Goal: Task Accomplishment & Management: Manage account settings

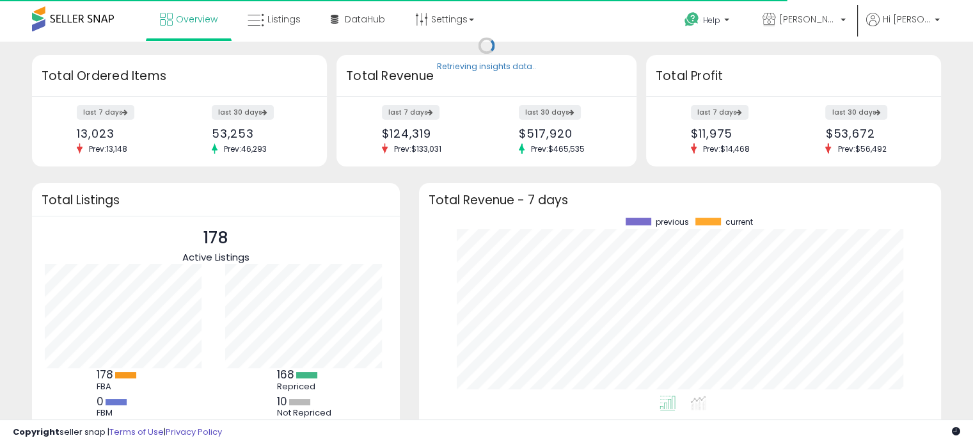
scroll to position [177, 497]
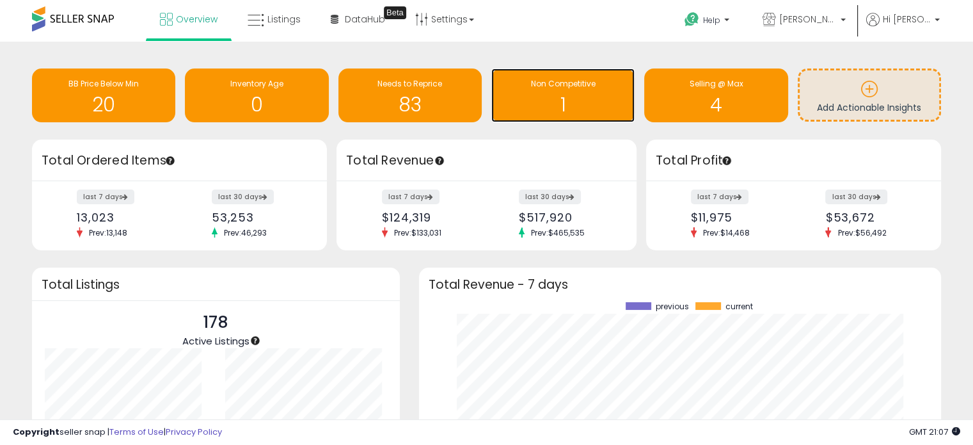
click at [598, 99] on h1 "1" at bounding box center [563, 104] width 131 height 21
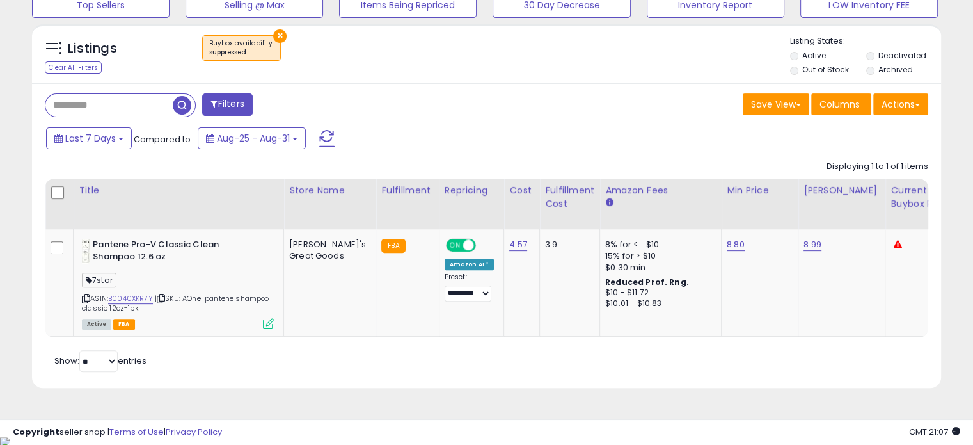
scroll to position [262, 526]
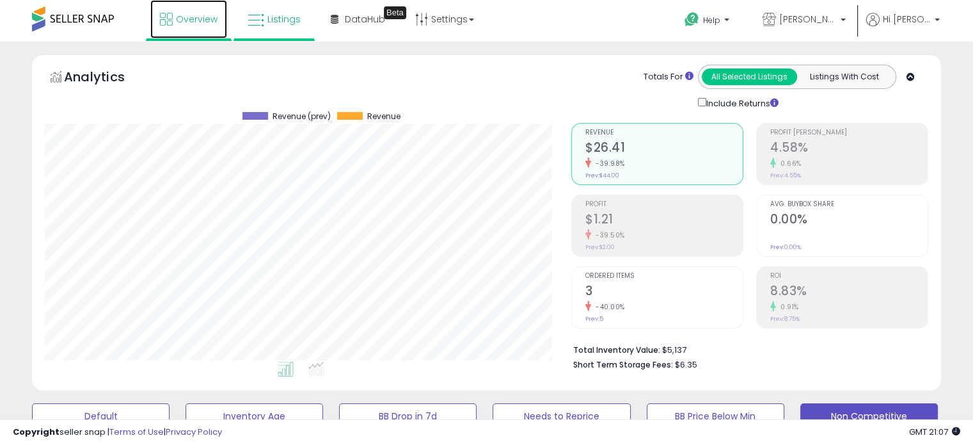
click at [214, 25] on span "Overview" at bounding box center [197, 19] width 42 height 13
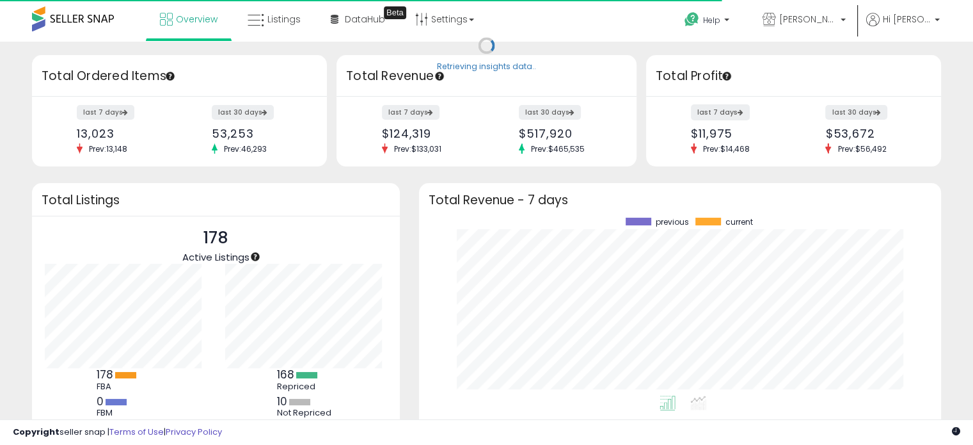
scroll to position [177, 497]
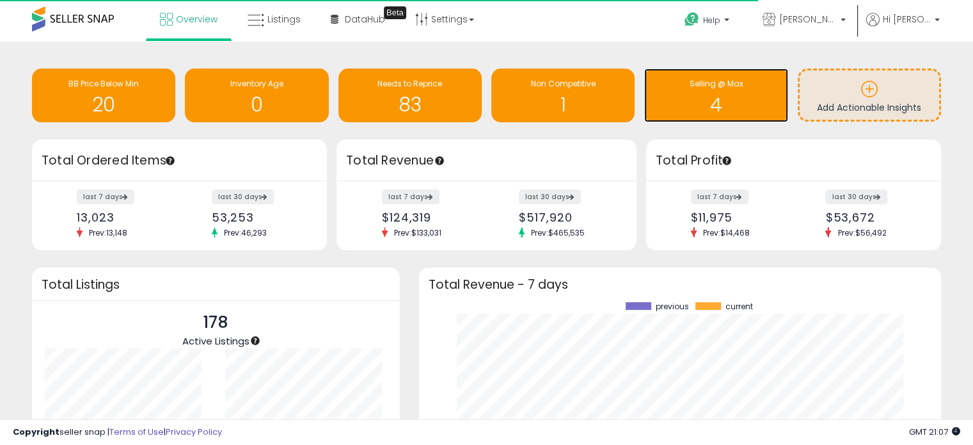
click at [709, 92] on div "4" at bounding box center [716, 96] width 131 height 37
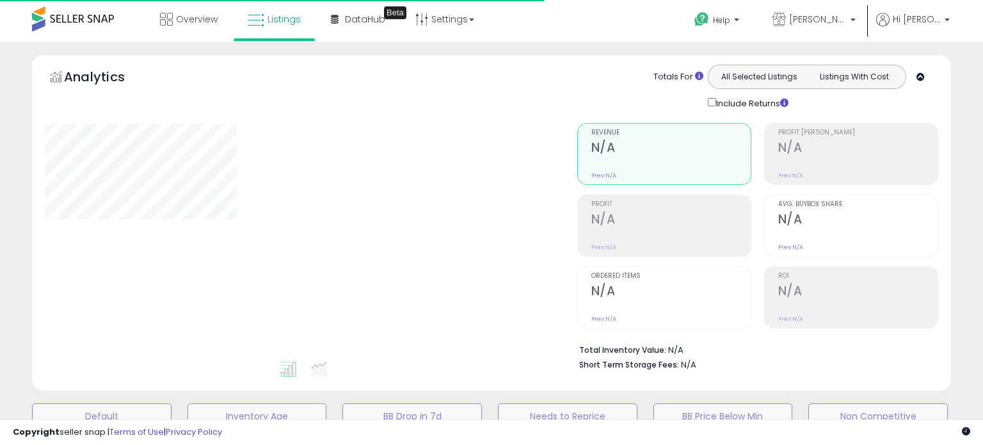
select select "**"
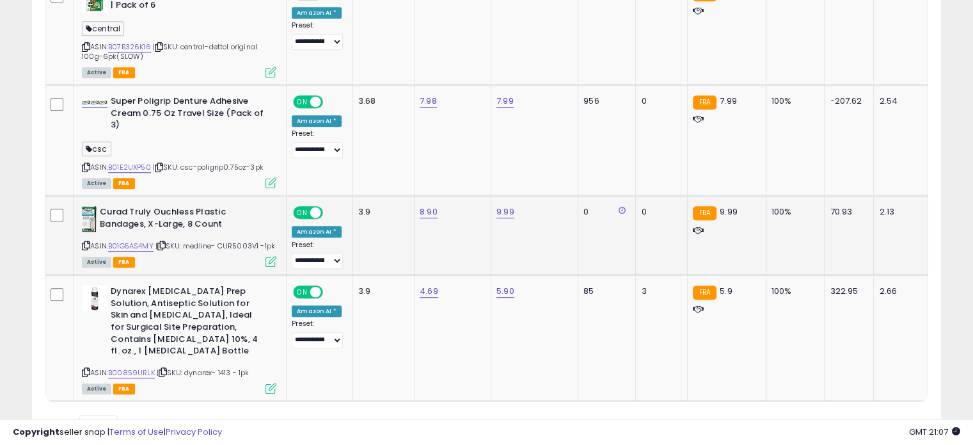
scroll to position [725, 0]
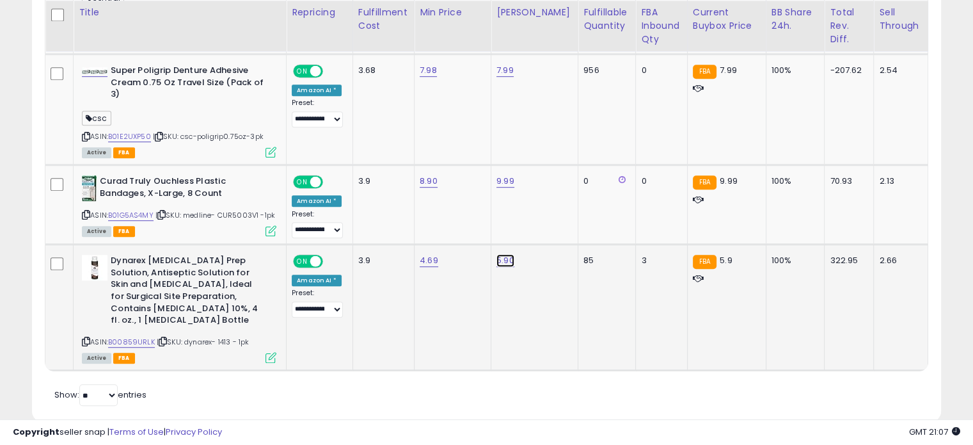
click at [507, 256] on link "5.90" at bounding box center [506, 260] width 18 height 13
type input "*"
type input "***"
click button "submit" at bounding box center [543, 227] width 22 height 19
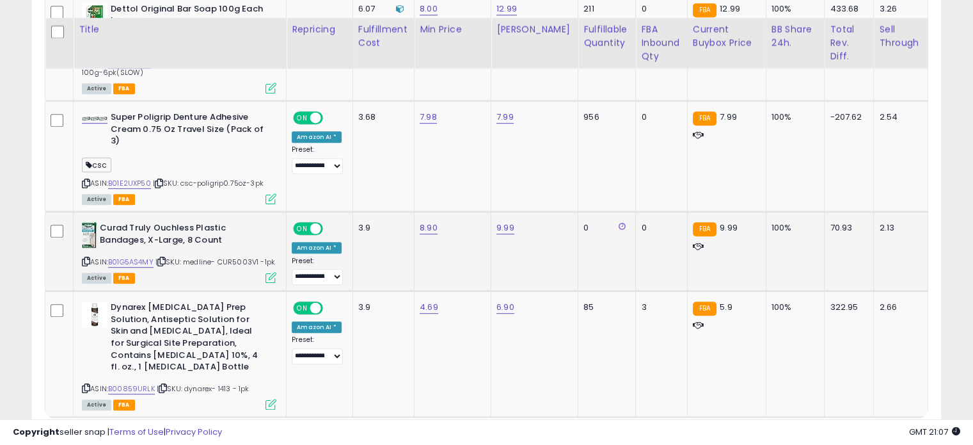
scroll to position [640, 0]
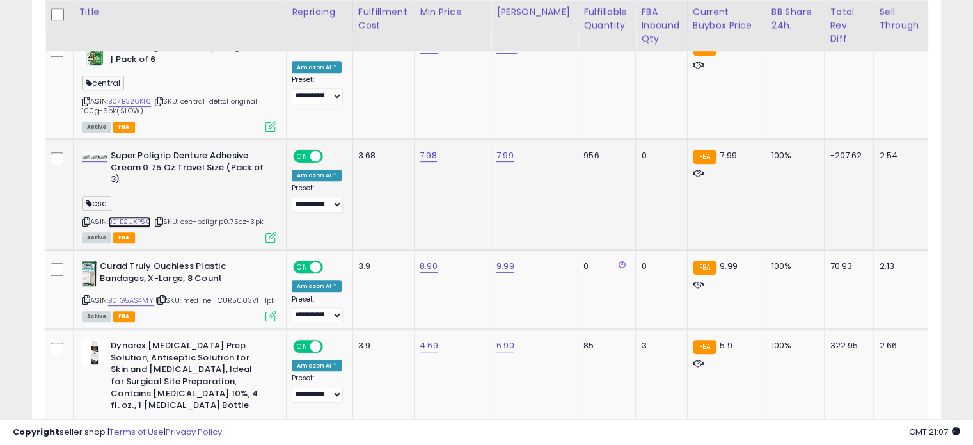
click at [132, 214] on div "ASIN: B01E2UXP50 | SKU: csc-poligrip0.75oz-3pk Active FBA" at bounding box center [179, 196] width 195 height 92
click at [122, 224] on link "B01E2UXP50" at bounding box center [129, 221] width 43 height 11
click at [510, 156] on link "7.99" at bounding box center [505, 155] width 17 height 13
type input "*"
type input "****"
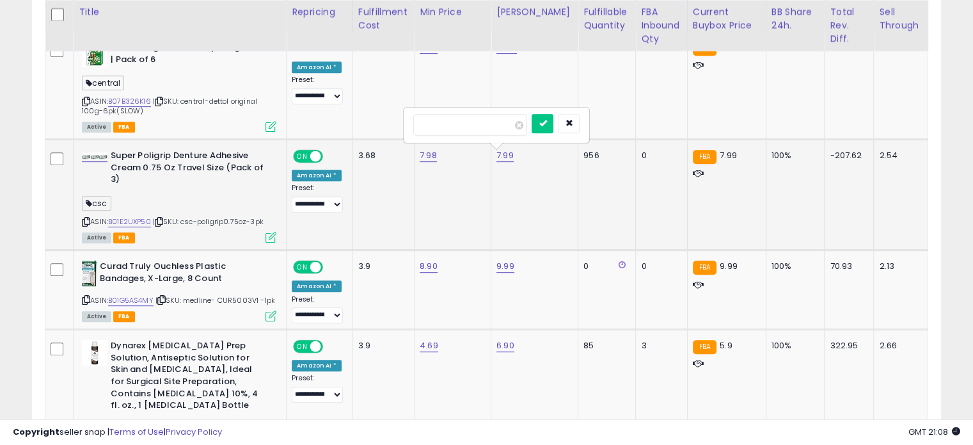
click button "submit" at bounding box center [543, 123] width 22 height 19
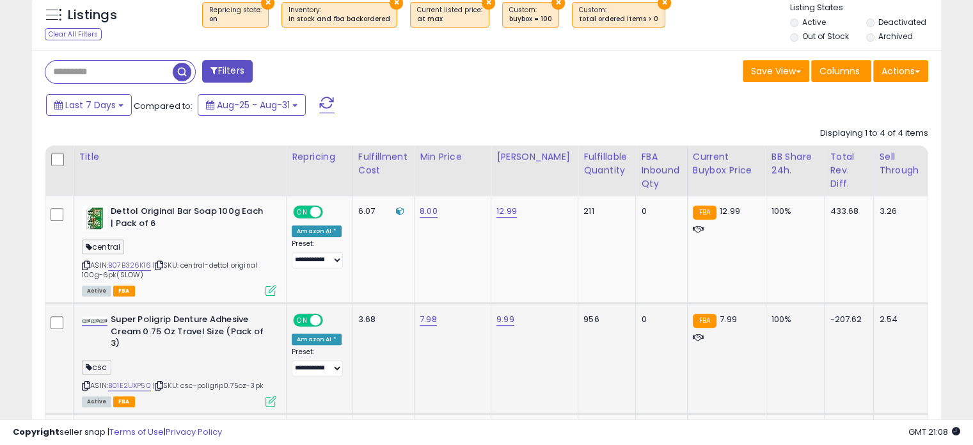
scroll to position [469, 0]
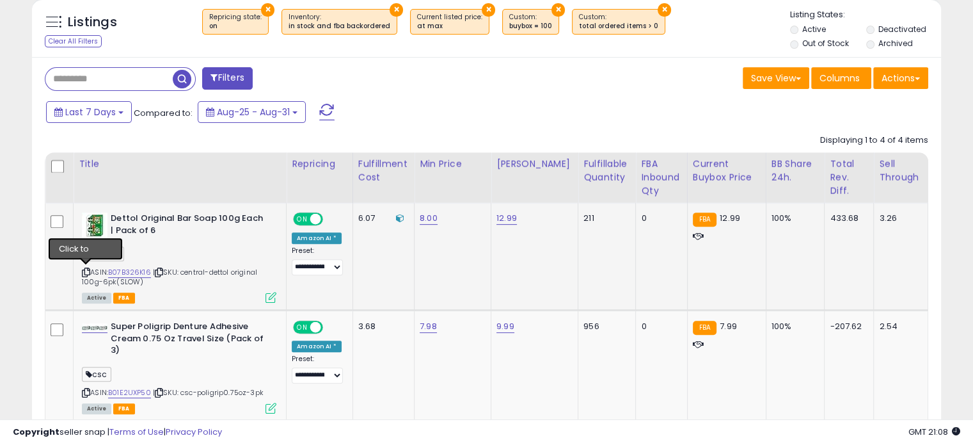
click at [82, 273] on icon at bounding box center [86, 272] width 8 height 7
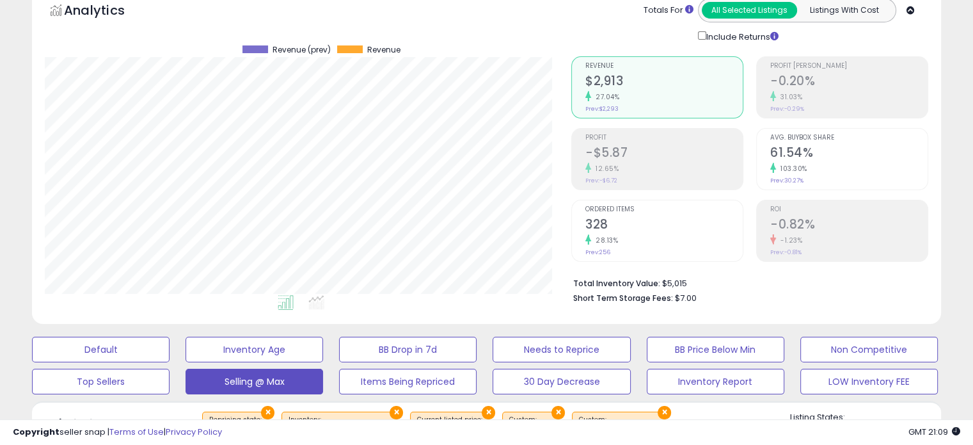
scroll to position [0, 0]
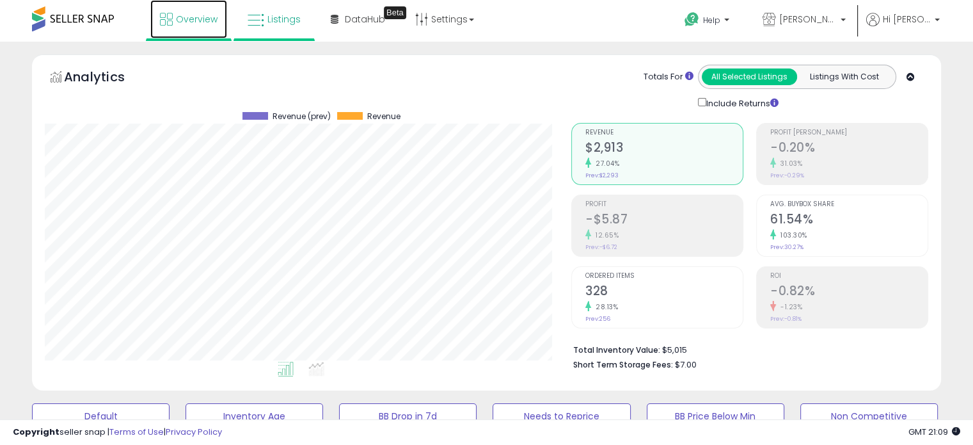
click at [177, 13] on span "Overview" at bounding box center [197, 19] width 42 height 13
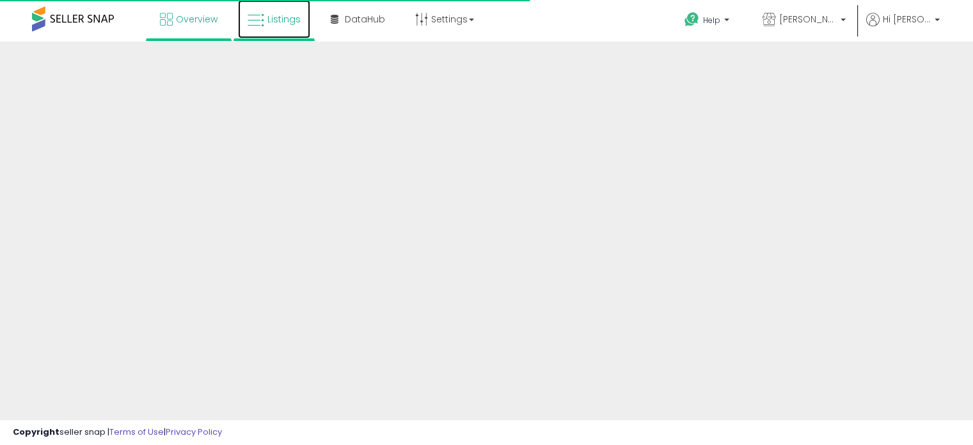
click at [273, 31] on link "Listings" at bounding box center [274, 19] width 72 height 38
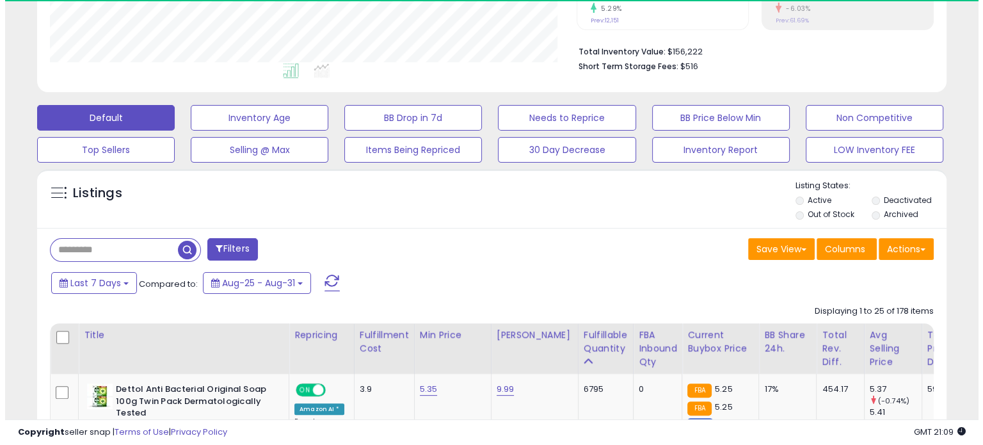
scroll to position [262, 526]
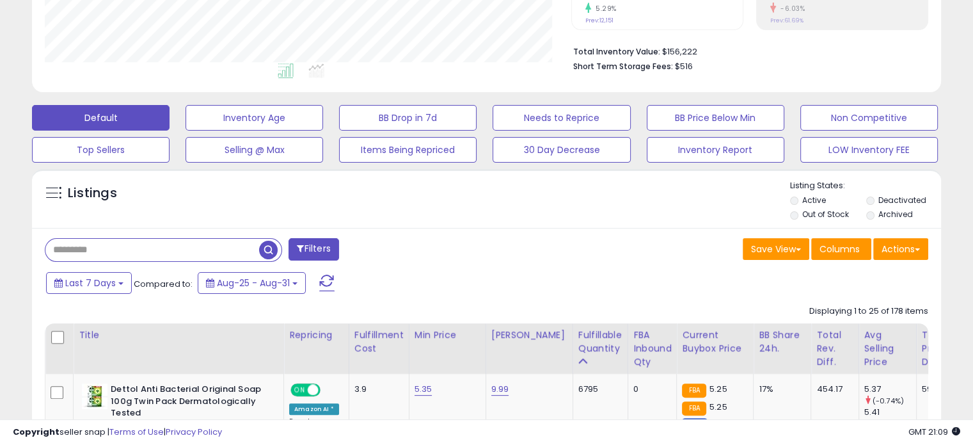
click at [124, 245] on input "text" at bounding box center [152, 250] width 214 height 22
type input "******"
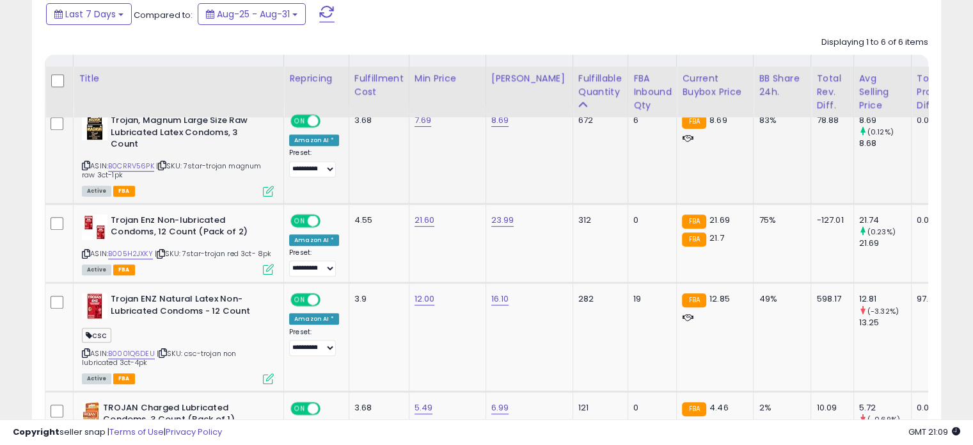
scroll to position [554, 0]
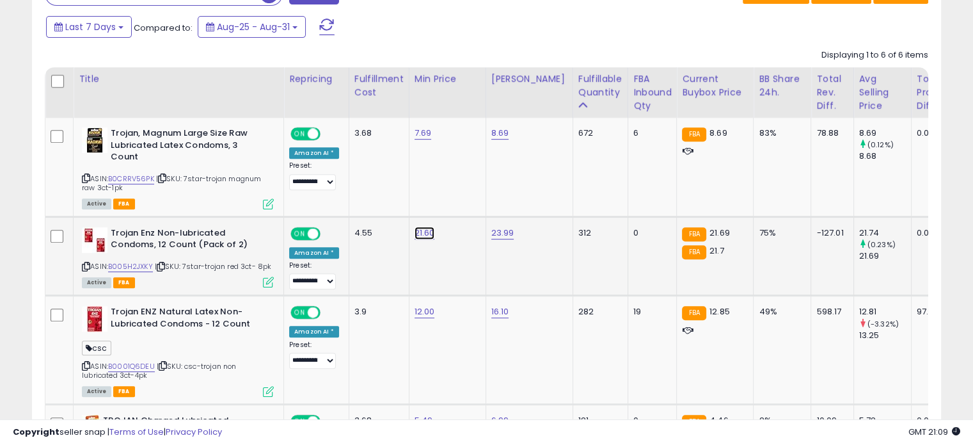
click at [415, 227] on link "21.60" at bounding box center [425, 233] width 20 height 13
type input "*****"
click button "submit" at bounding box center [456, 188] width 22 height 19
click at [420, 305] on link "12.00" at bounding box center [425, 311] width 20 height 13
type input "*"
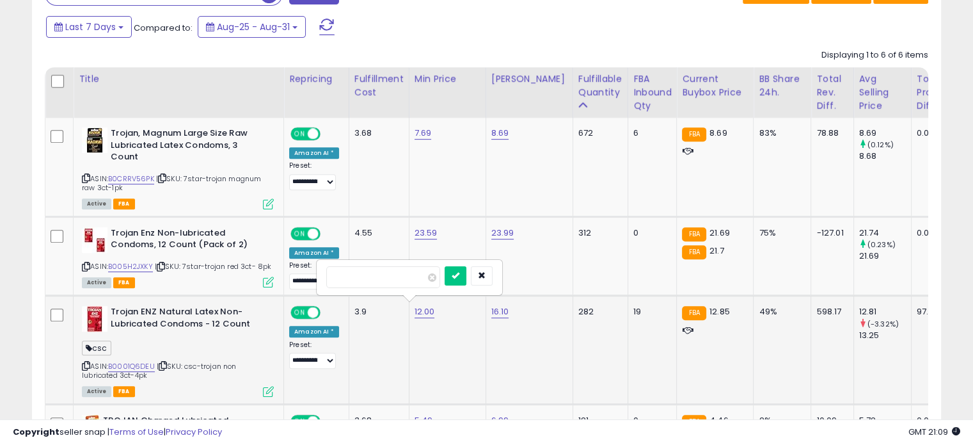
type input "*****"
click button "submit" at bounding box center [456, 275] width 22 height 19
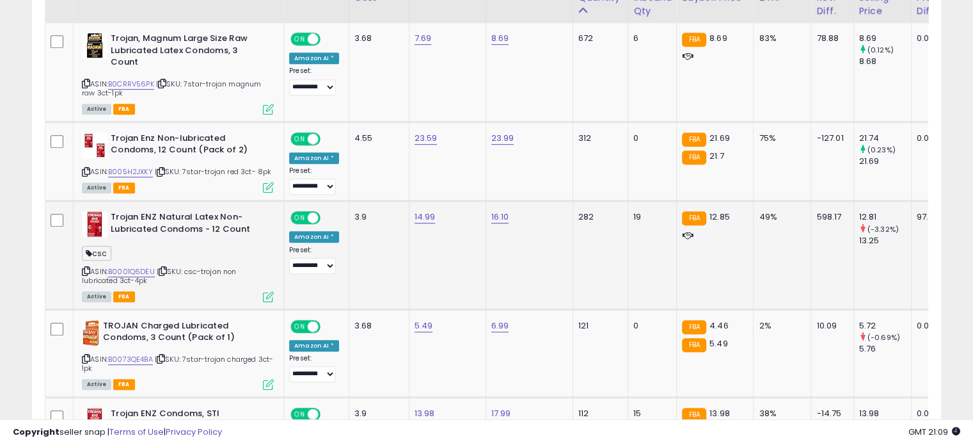
scroll to position [768, 0]
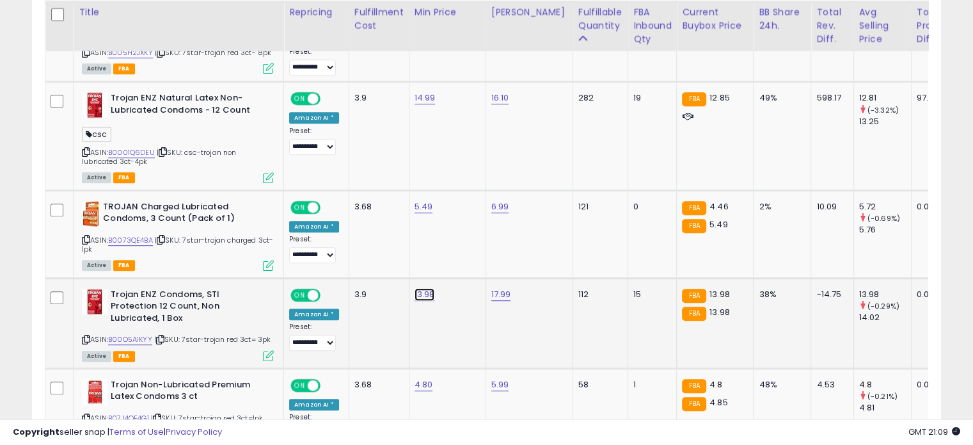
click at [421, 288] on link "13.98" at bounding box center [425, 294] width 20 height 13
type input "*"
type input "*****"
click button "submit" at bounding box center [456, 257] width 22 height 19
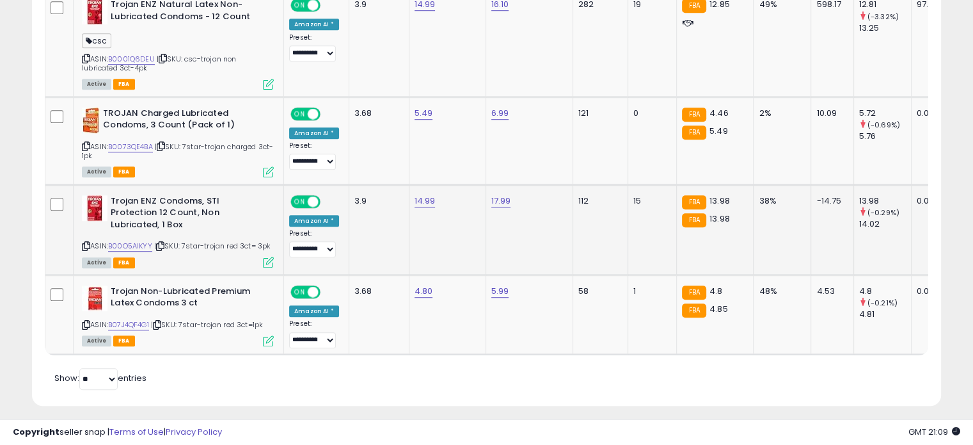
scroll to position [870, 0]
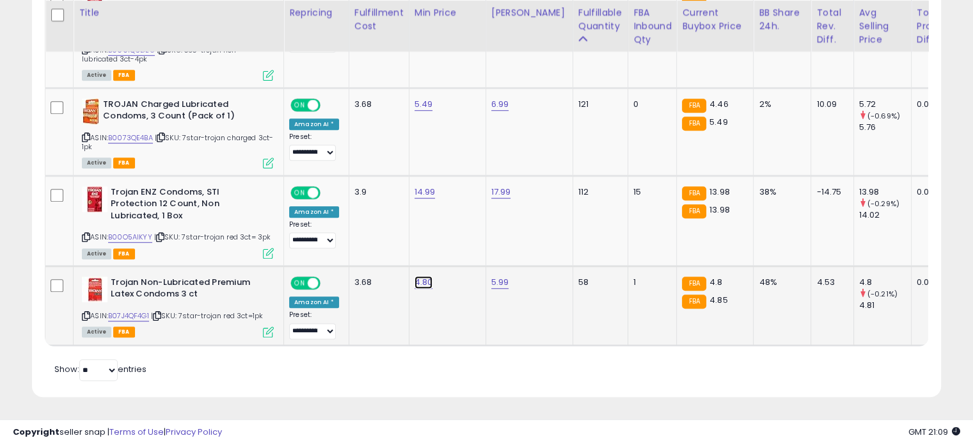
click at [420, 276] on link "4.80" at bounding box center [424, 282] width 19 height 13
type input "*"
type input "****"
click button "submit" at bounding box center [454, 242] width 22 height 19
click at [491, 276] on link "5.99" at bounding box center [500, 282] width 18 height 13
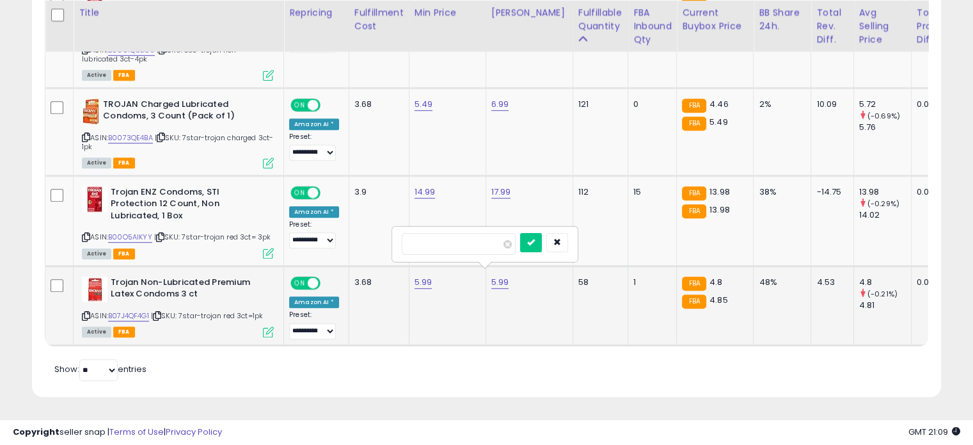
type input "*"
type input "****"
click button "submit" at bounding box center [531, 242] width 22 height 19
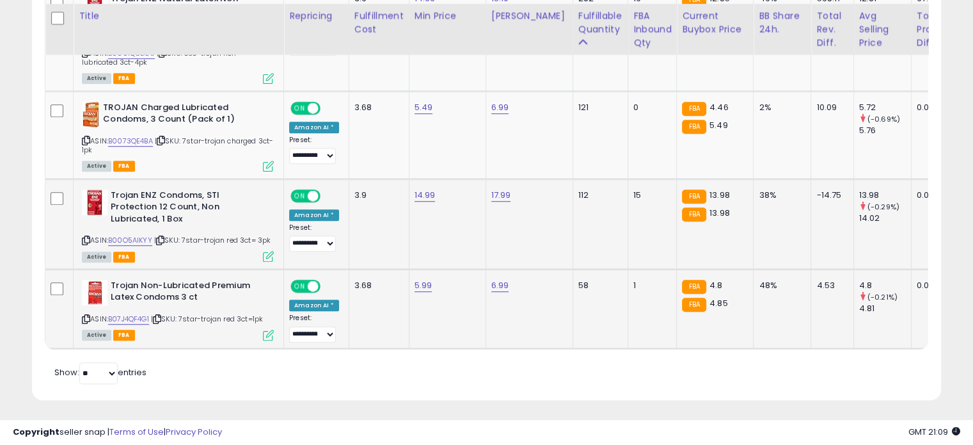
scroll to position [828, 0]
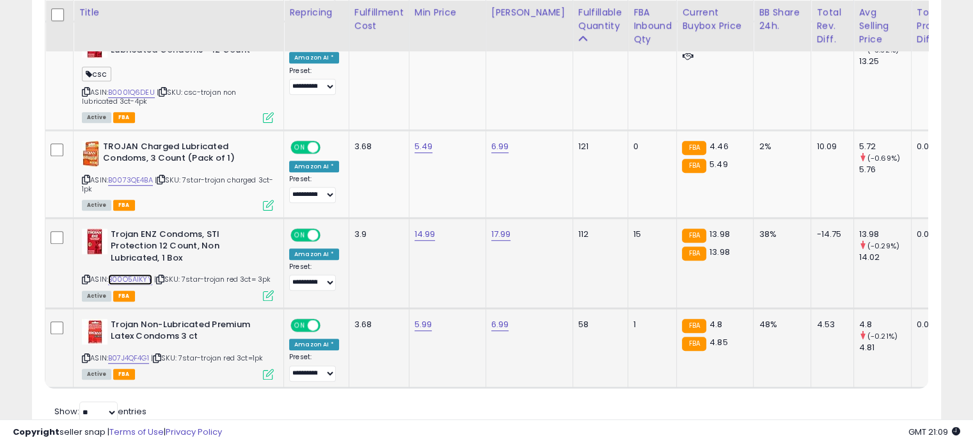
click at [143, 274] on link "B00O5AIKYY" at bounding box center [130, 279] width 44 height 11
